Goal: Information Seeking & Learning: Compare options

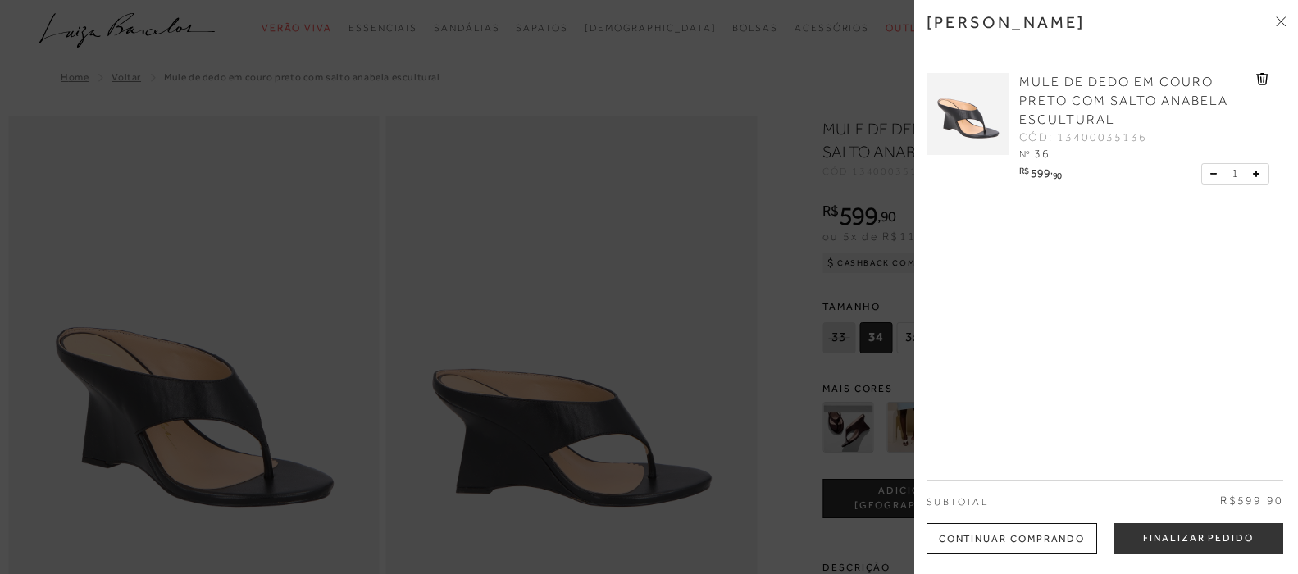
click at [1282, 17] on icon at bounding box center [1281, 21] width 10 height 10
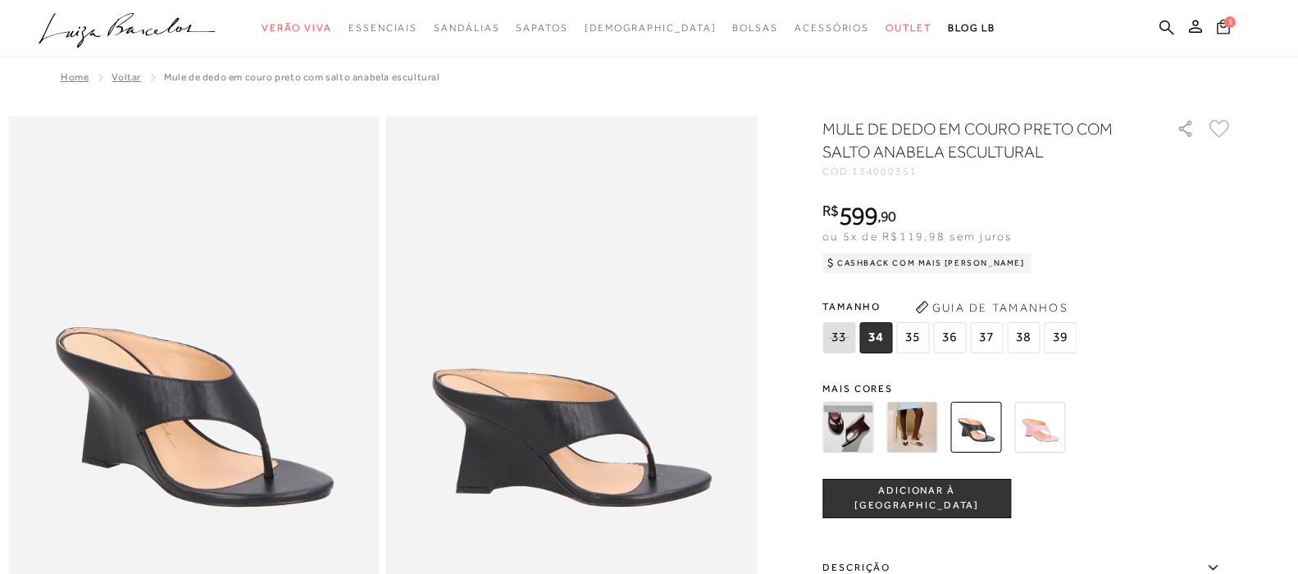
click at [1226, 27] on span "1" at bounding box center [1229, 21] width 11 height 11
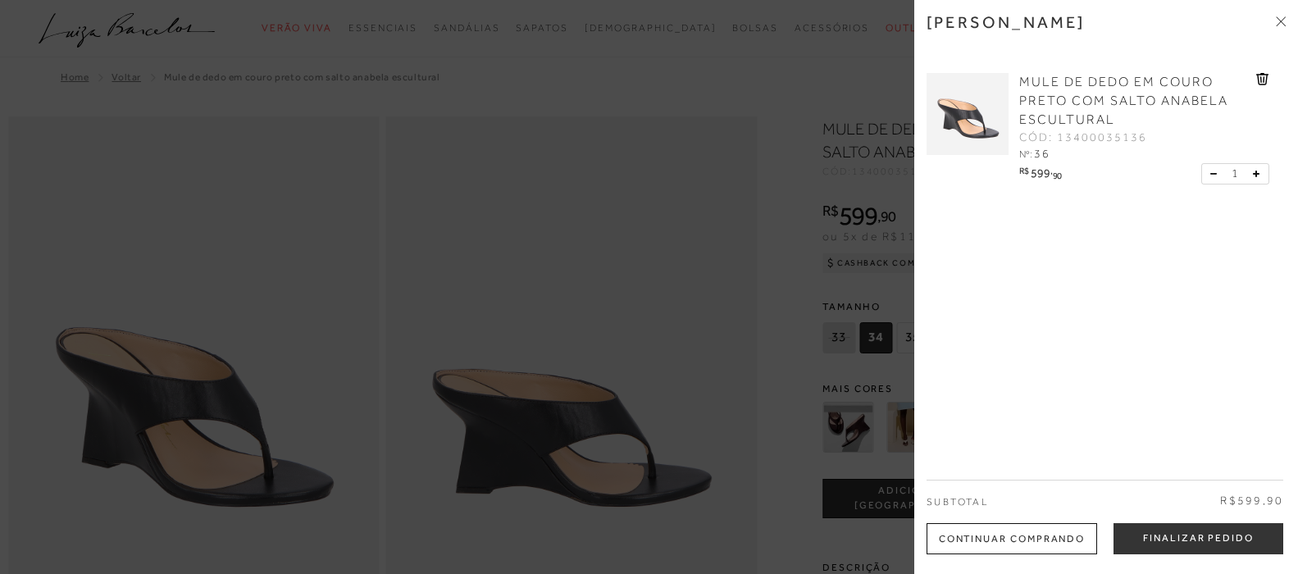
click at [1280, 15] on span at bounding box center [1281, 22] width 10 height 17
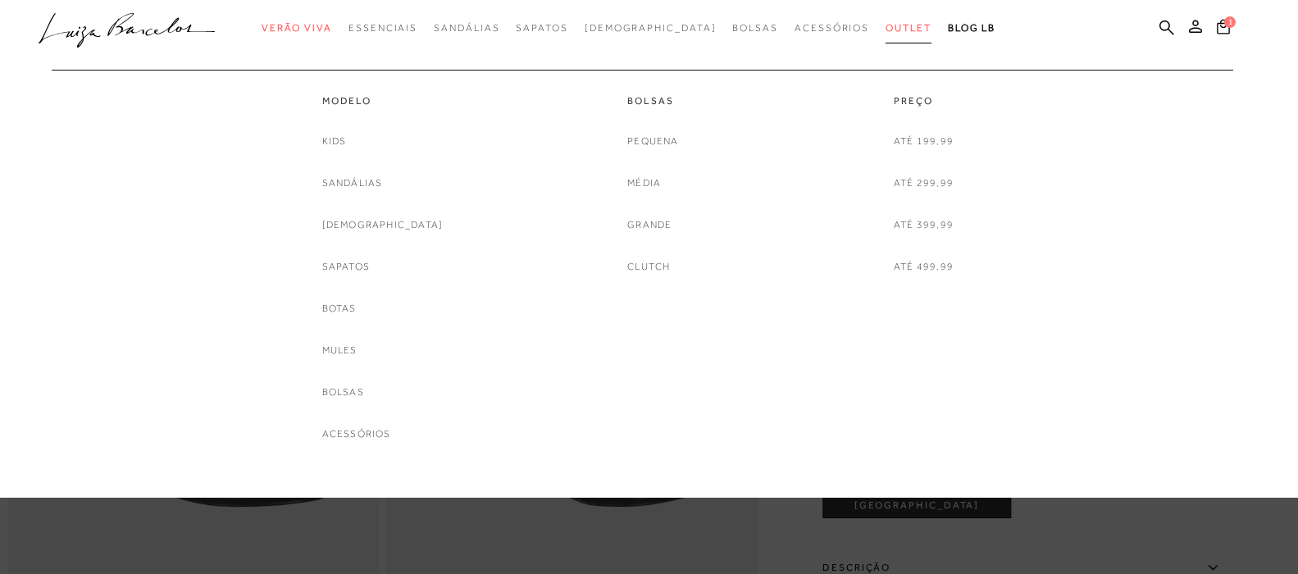
click at [885, 26] on span "Outlet" at bounding box center [908, 27] width 46 height 11
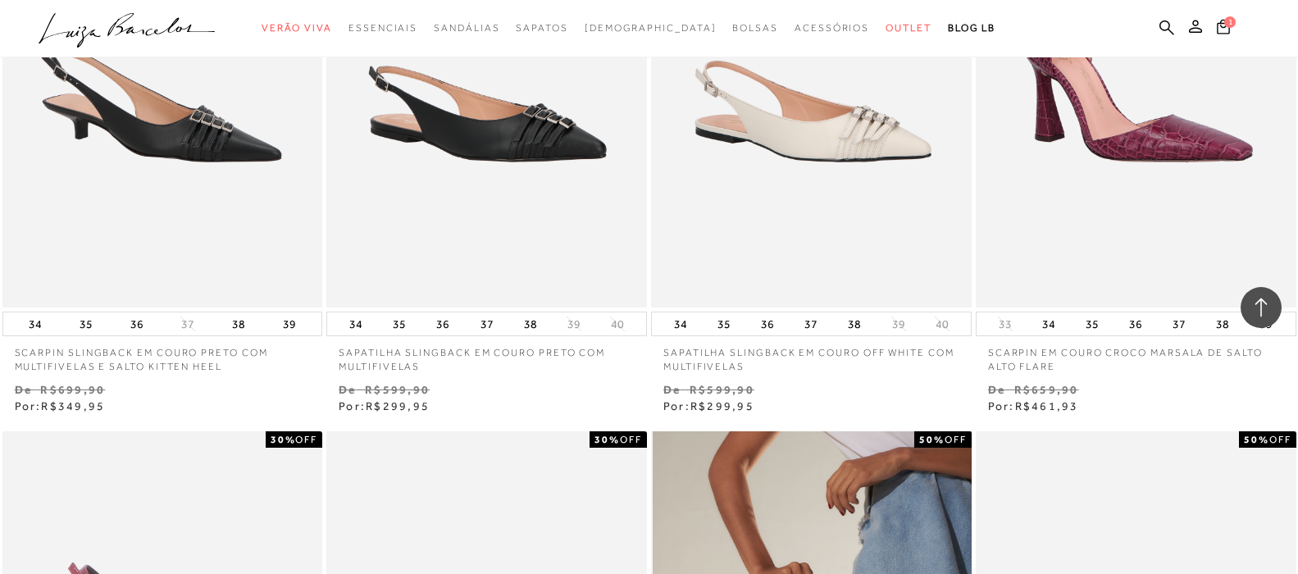
scroll to position [2295, 0]
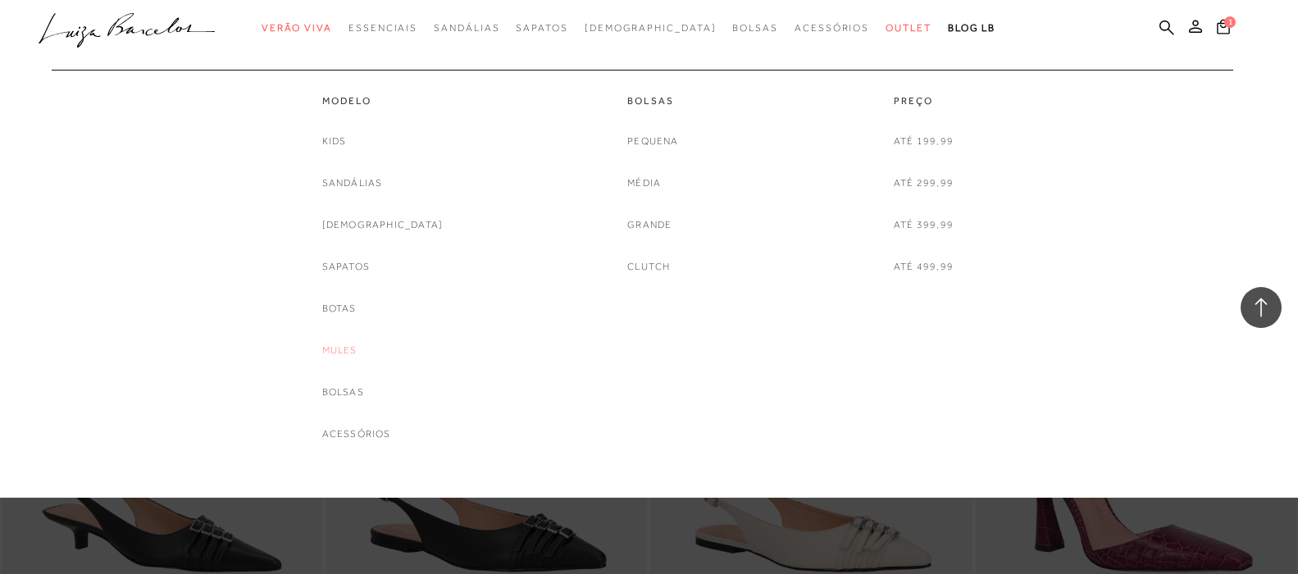
click at [357, 342] on link "Mules" at bounding box center [339, 350] width 35 height 17
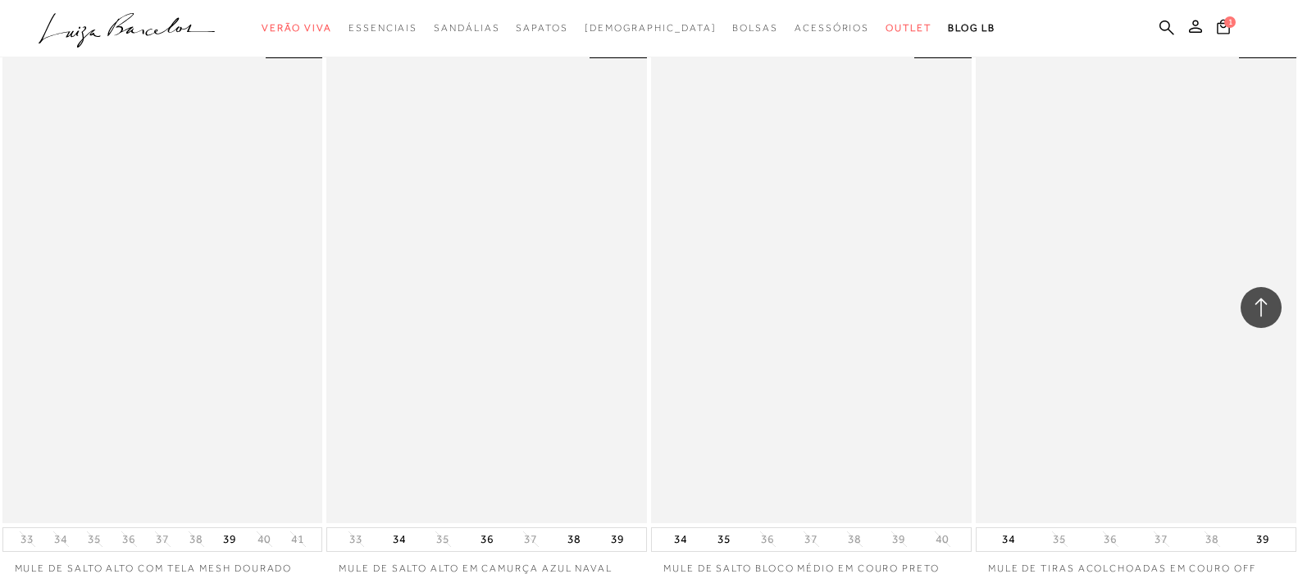
scroll to position [1967, 0]
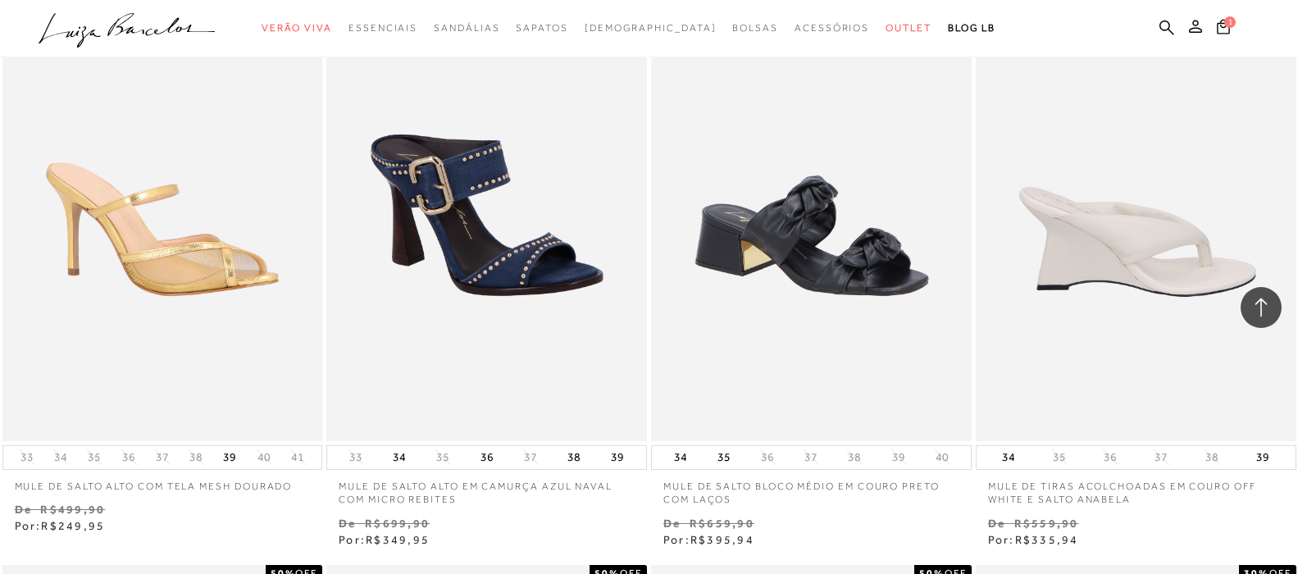
click at [1094, 236] on img at bounding box center [1136, 200] width 319 height 480
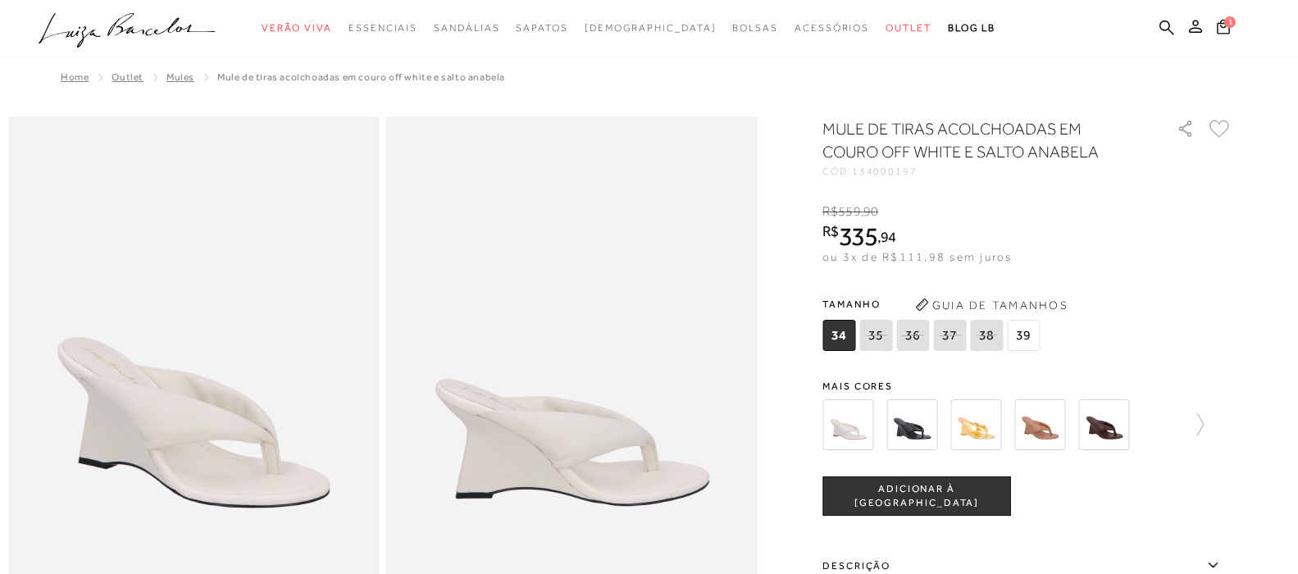
click at [915, 430] on img at bounding box center [911, 424] width 51 height 51
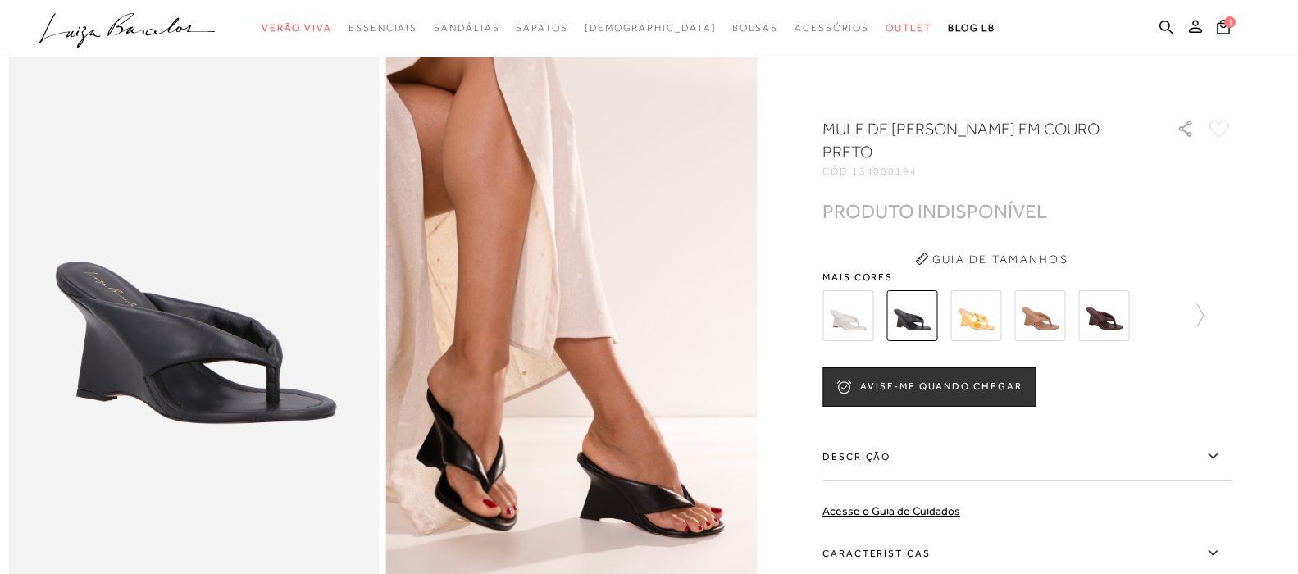
scroll to position [164, 0]
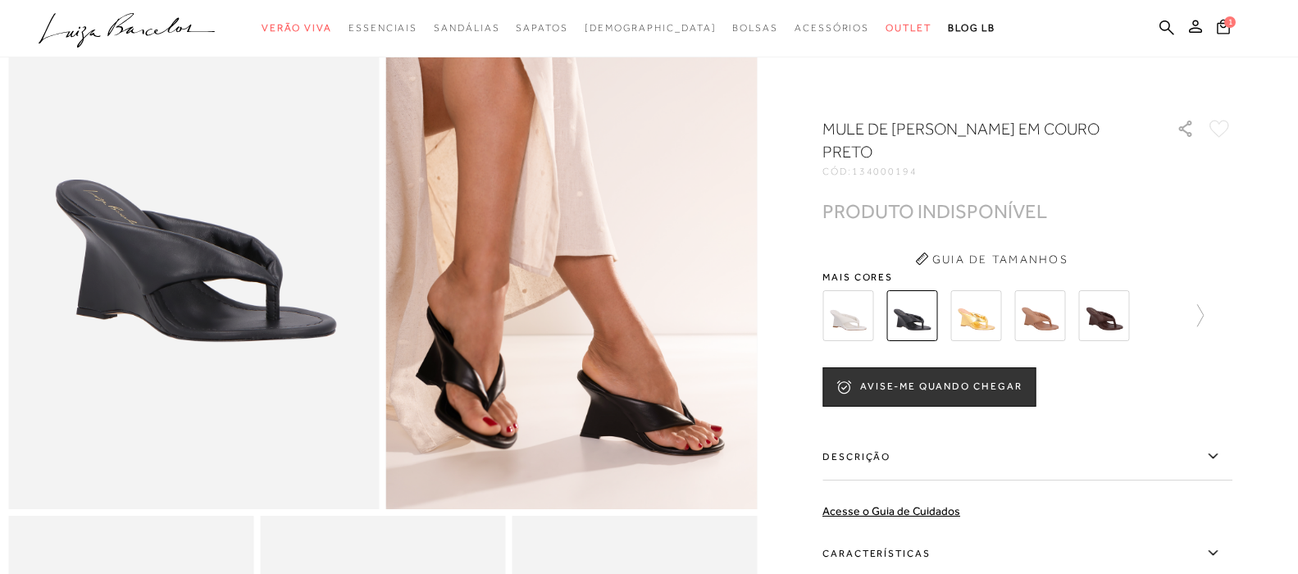
click at [1126, 313] on img at bounding box center [1103, 315] width 51 height 51
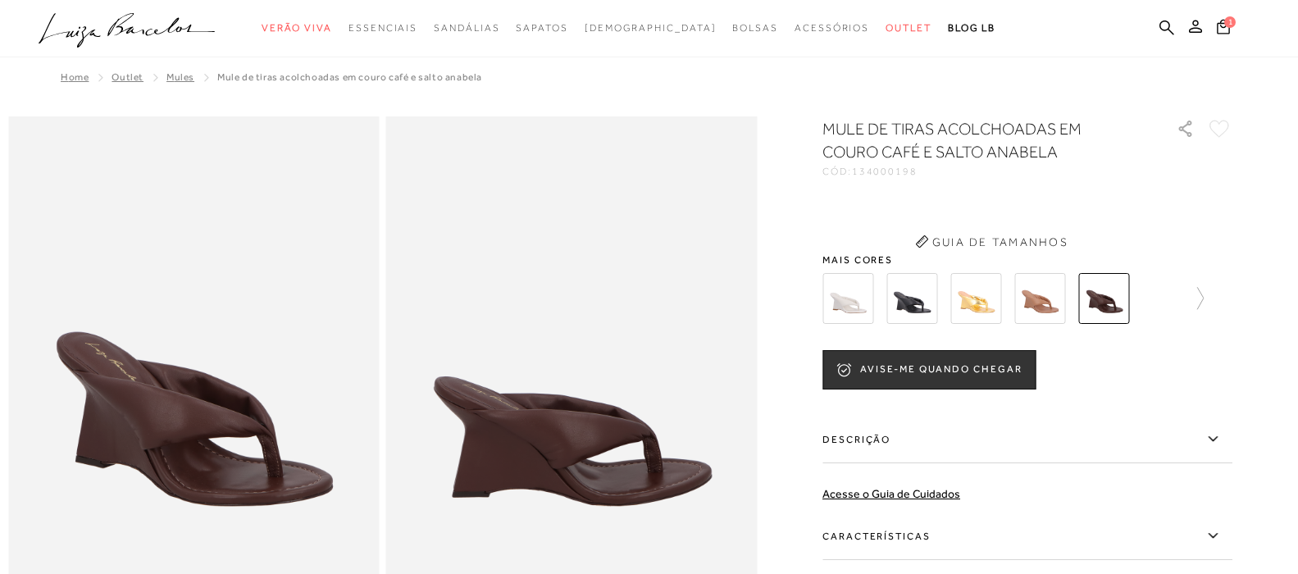
click at [989, 302] on img at bounding box center [975, 298] width 51 height 51
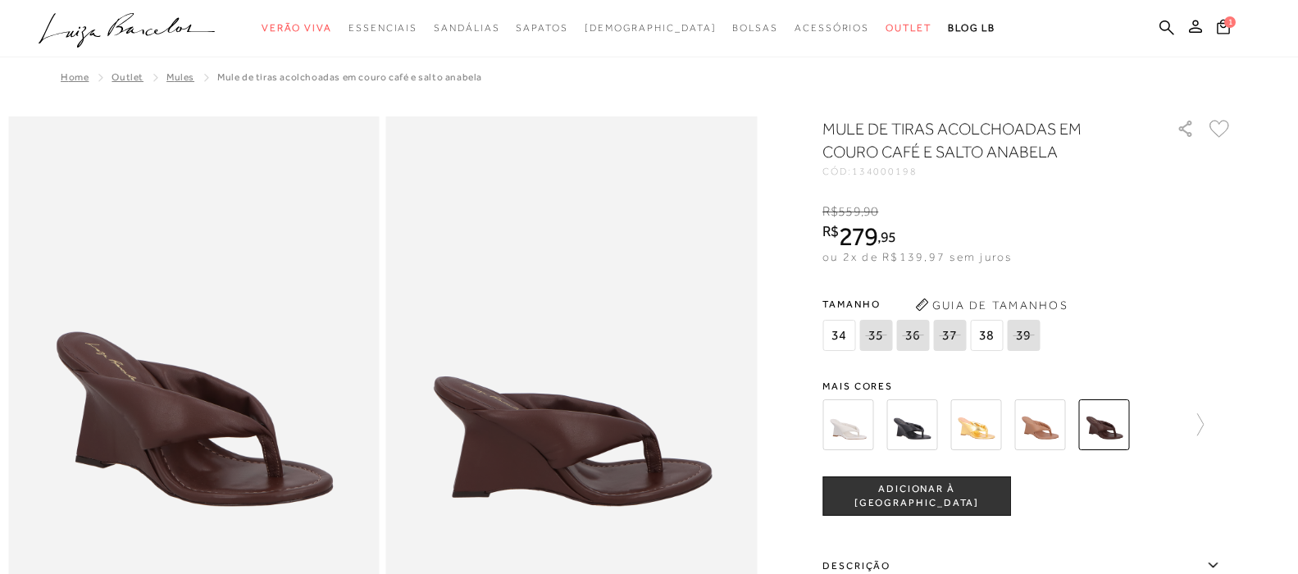
click at [1056, 296] on div "MULE DE TIRAS ACOLCHOADAS EM COURO CAFÉ E SALTO ANABELA CÓD: 134000198 × É nece…" at bounding box center [1027, 480] width 410 height 727
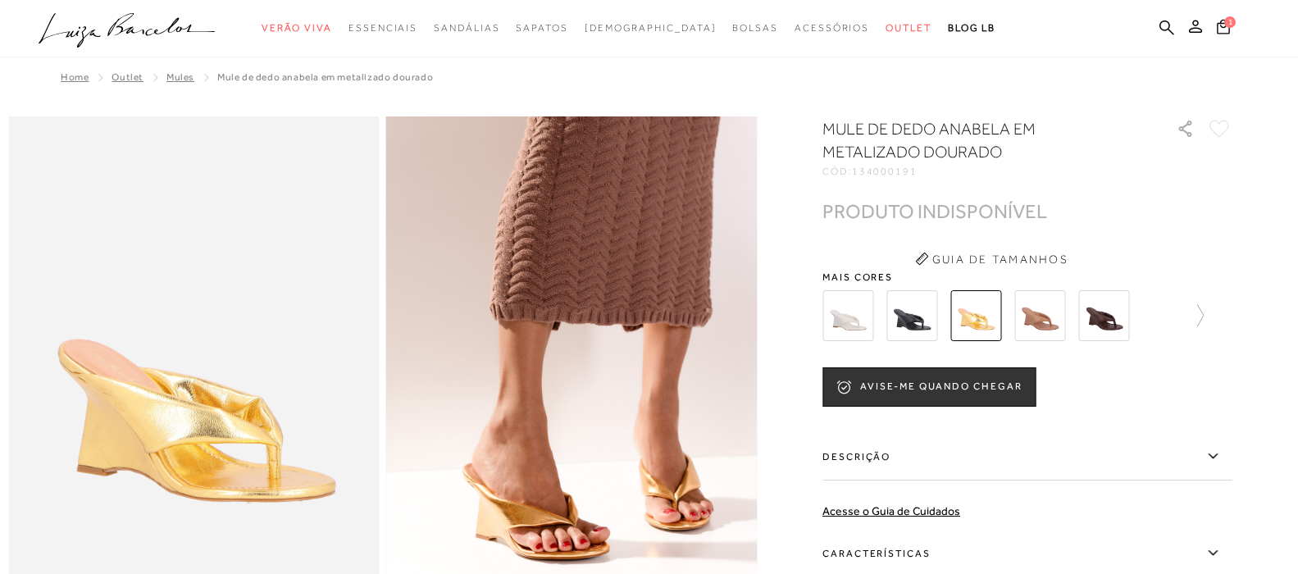
click at [1057, 311] on img at bounding box center [1039, 315] width 51 height 51
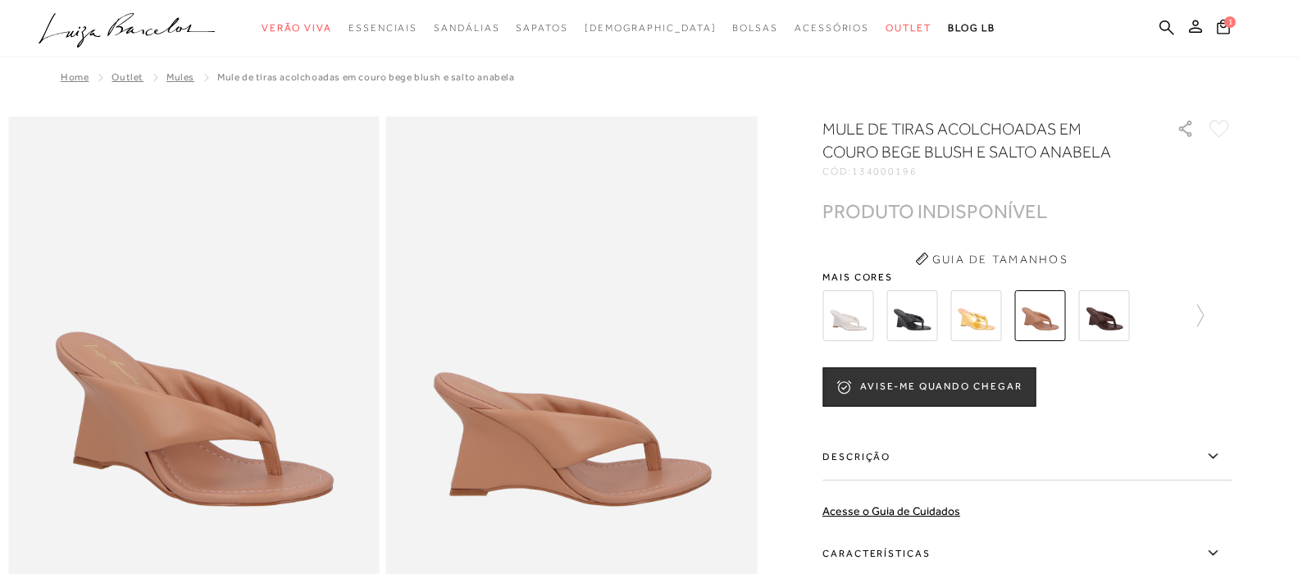
click at [1049, 316] on img at bounding box center [1039, 315] width 51 height 51
click at [853, 316] on img at bounding box center [847, 315] width 51 height 51
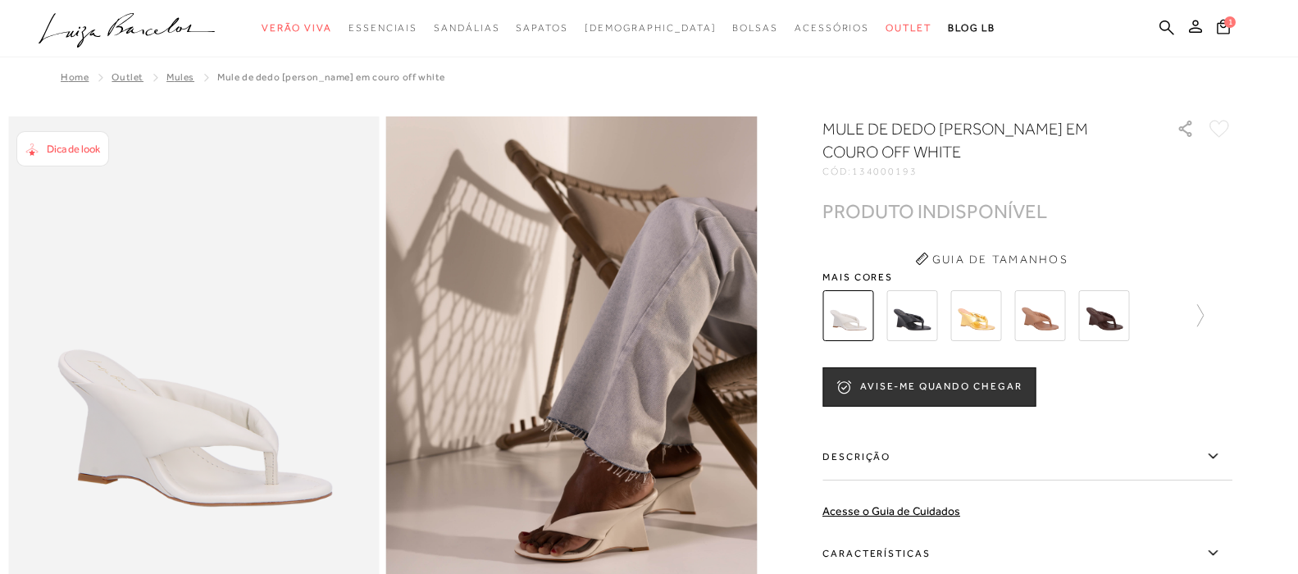
scroll to position [82, 0]
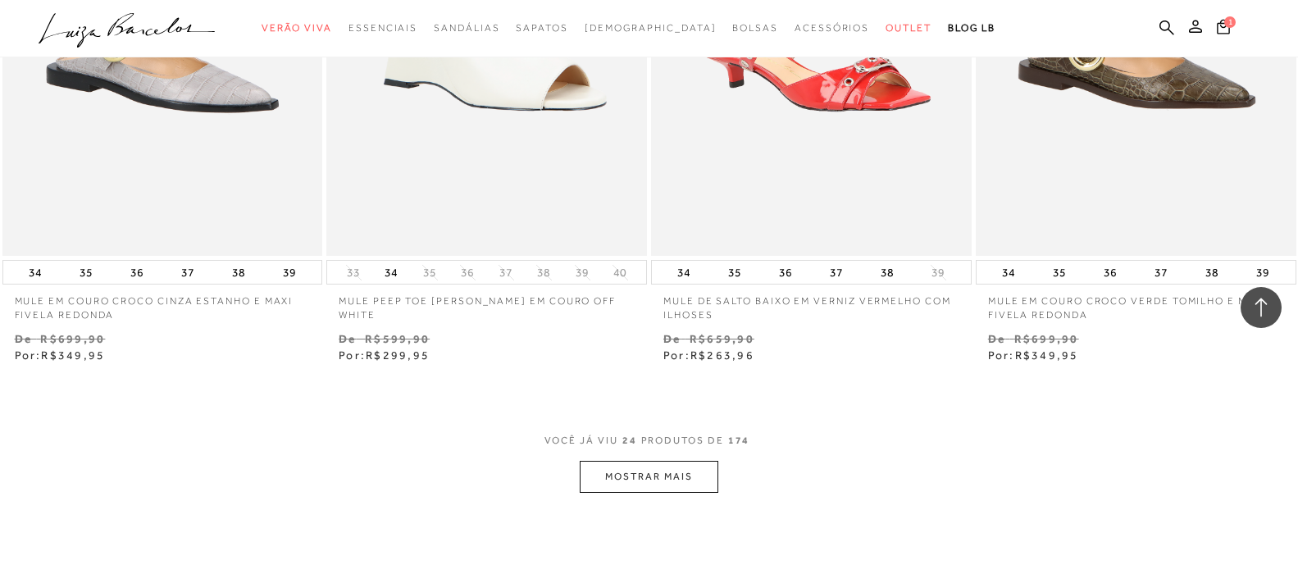
scroll to position [3443, 0]
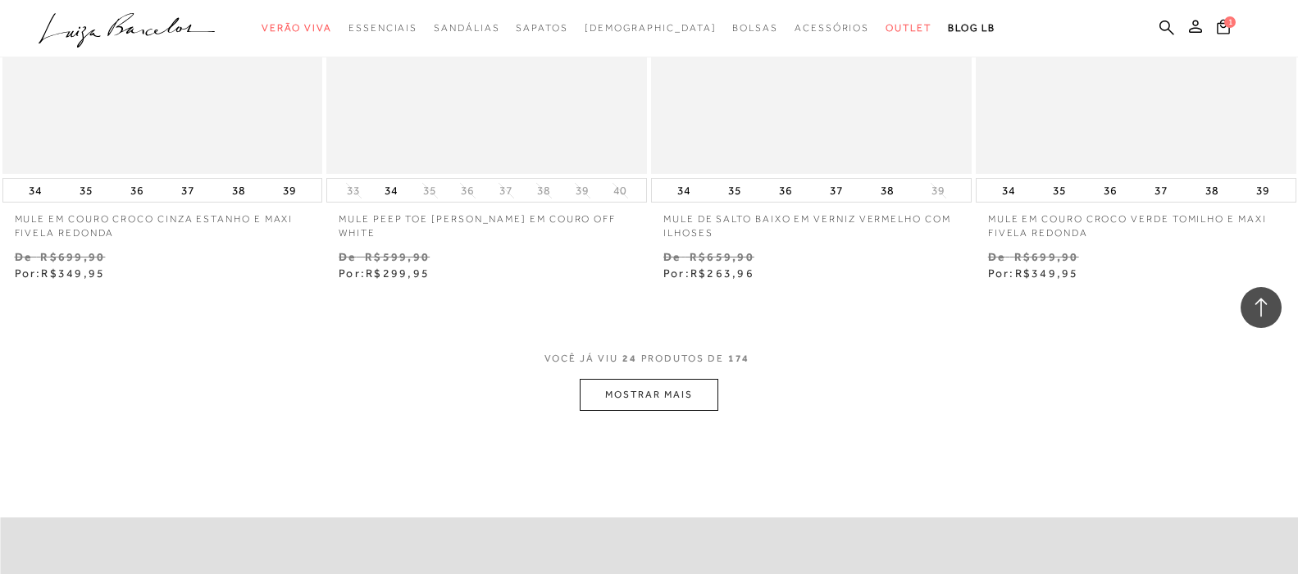
click at [640, 394] on button "MOSTRAR MAIS" at bounding box center [649, 395] width 138 height 32
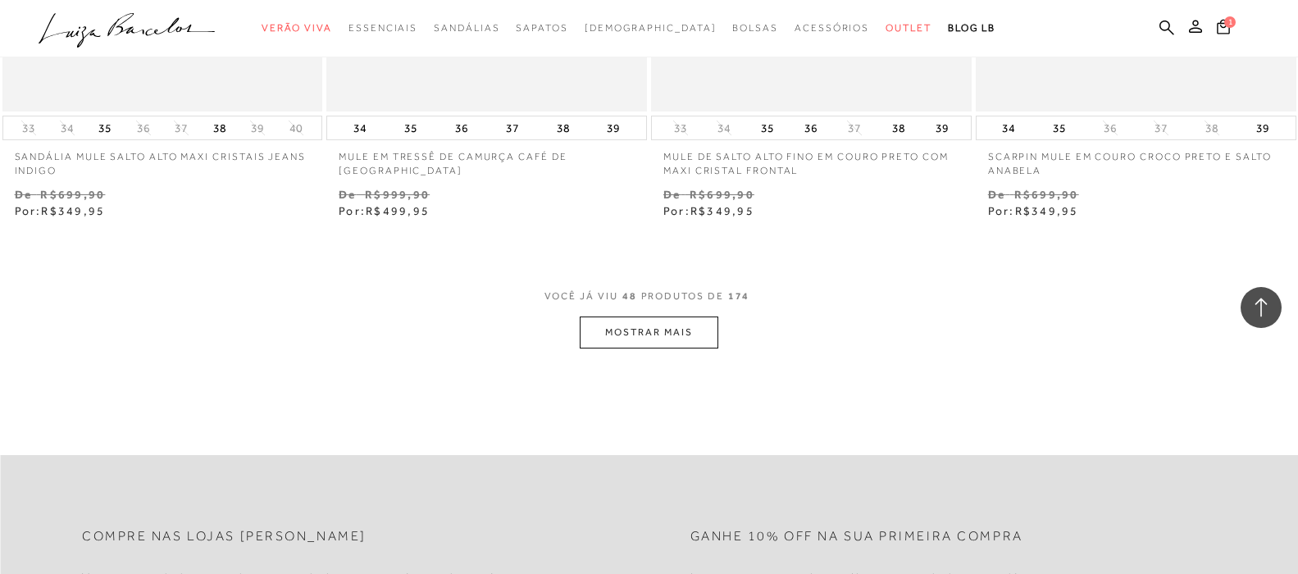
scroll to position [7296, 0]
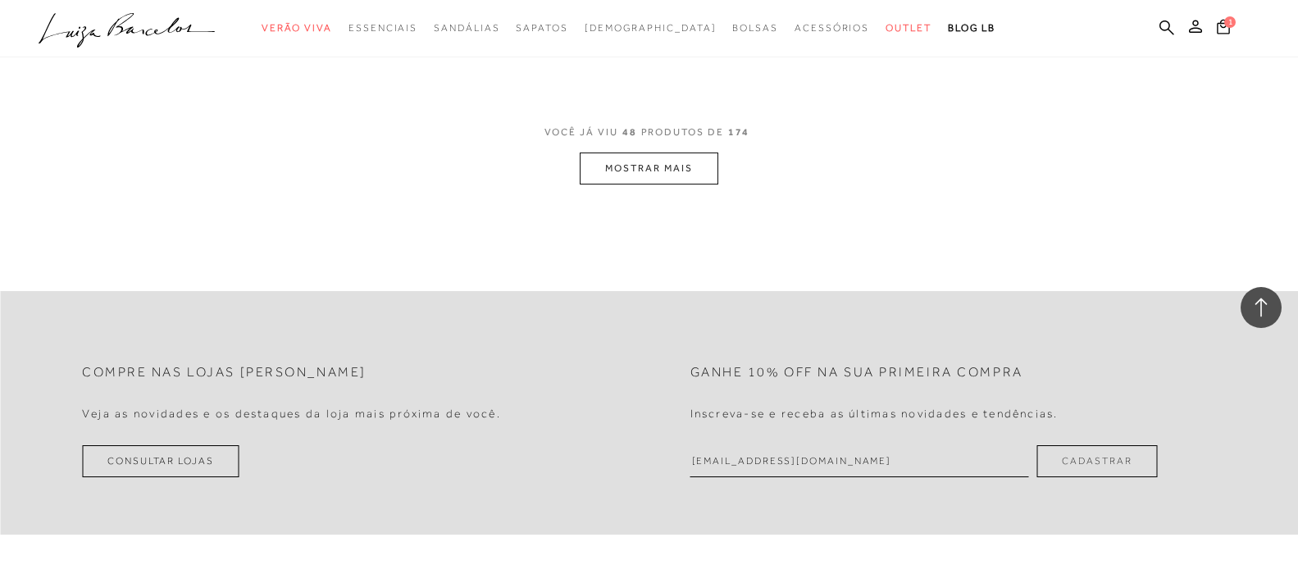
click at [675, 175] on button "MOSTRAR MAIS" at bounding box center [649, 168] width 138 height 32
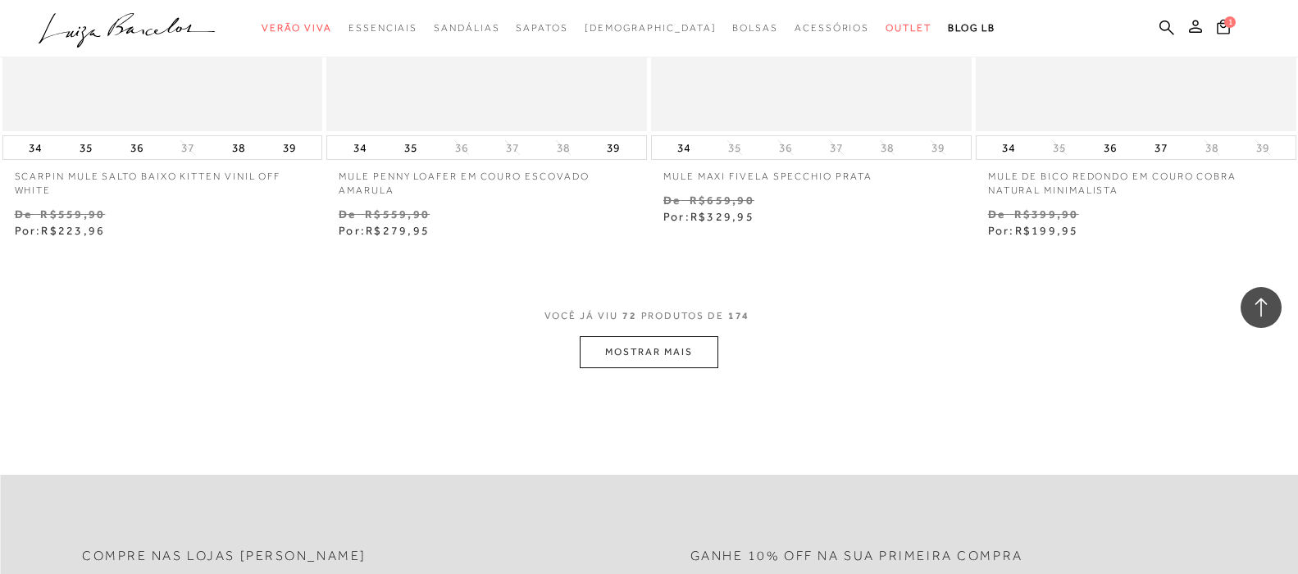
scroll to position [10903, 0]
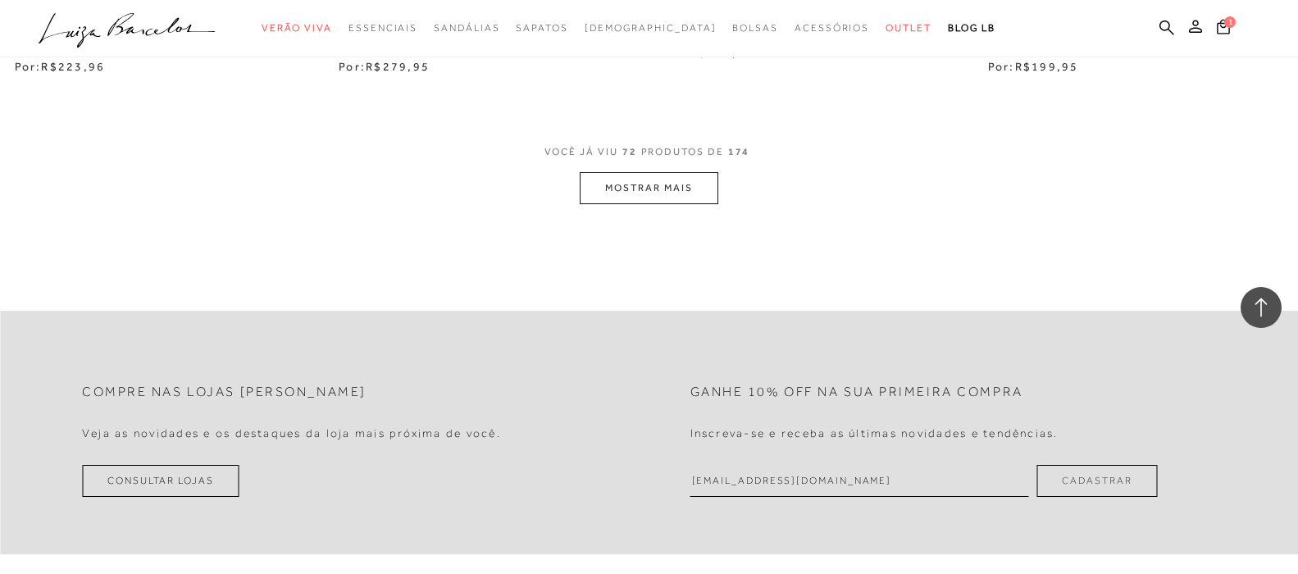
click at [694, 191] on button "MOSTRAR MAIS" at bounding box center [649, 188] width 138 height 32
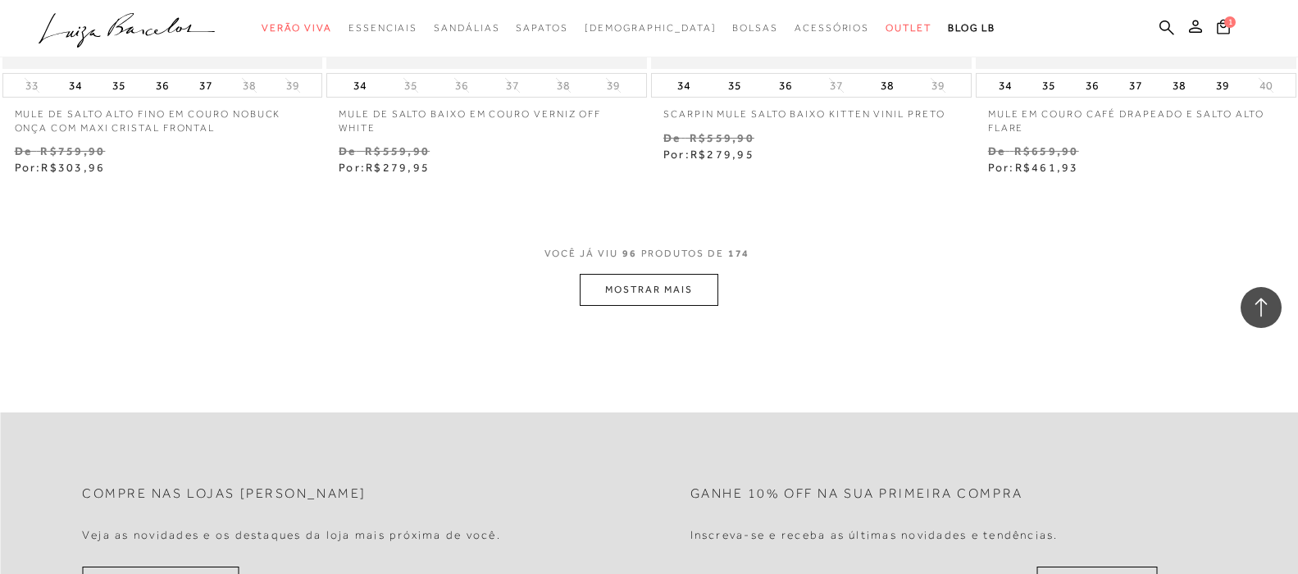
scroll to position [14592, 0]
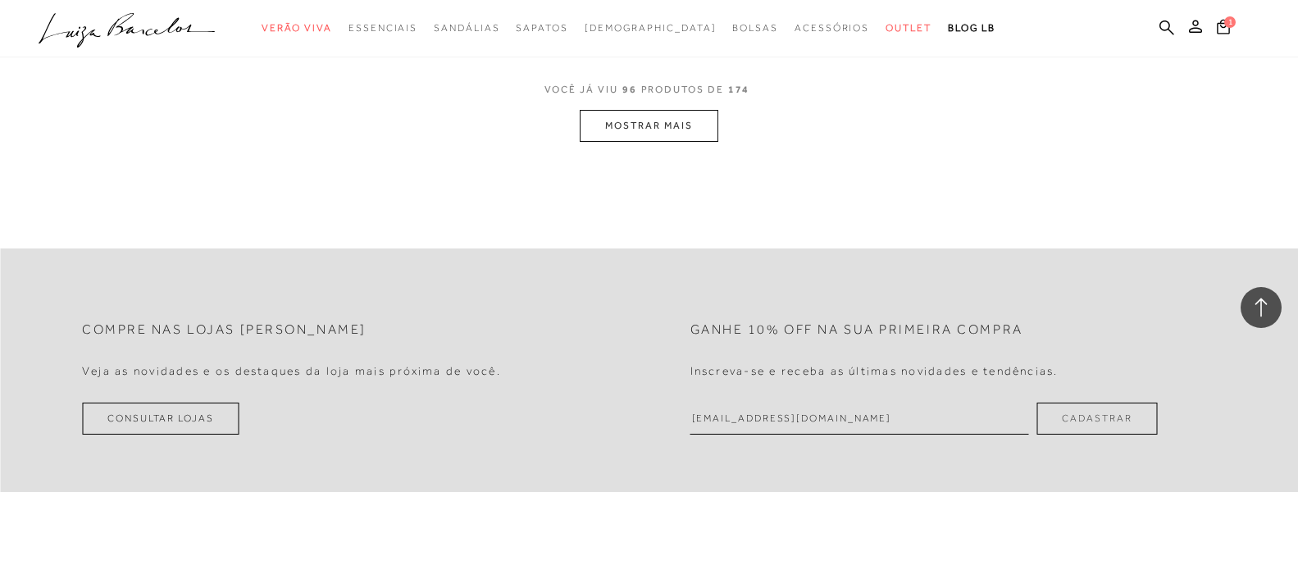
click at [691, 110] on button "MOSTRAR MAIS" at bounding box center [649, 126] width 138 height 32
